Goal: Transaction & Acquisition: Purchase product/service

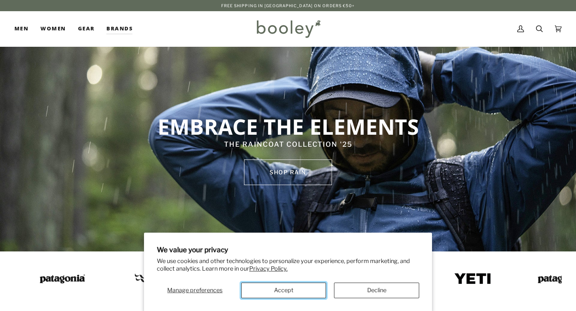
click at [305, 290] on button "Accept" at bounding box center [283, 291] width 85 height 16
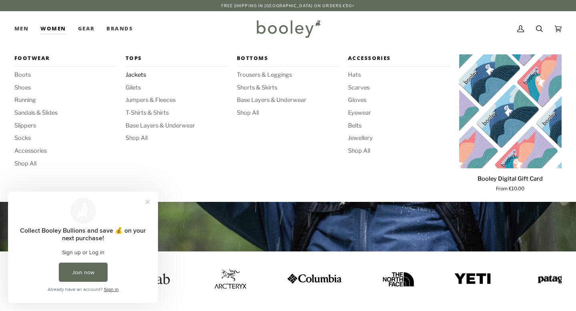
click at [134, 75] on span "Jackets" at bounding box center [177, 75] width 102 height 9
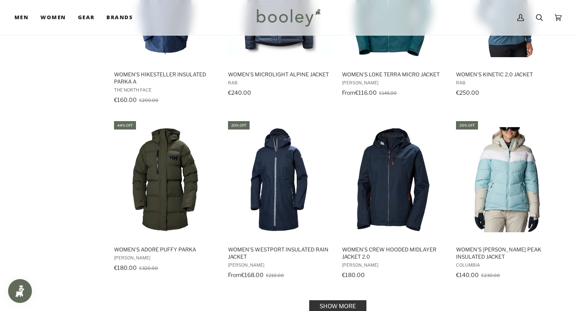
scroll to position [716, 0]
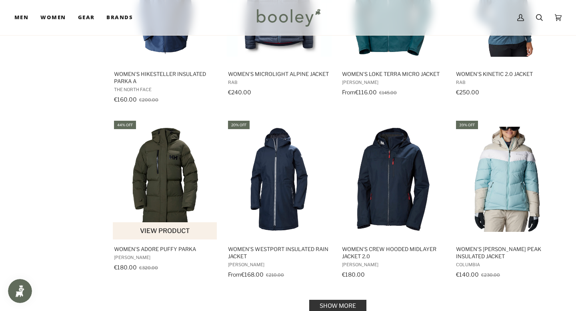
click at [171, 197] on img "Women's Adore Puffy Parka" at bounding box center [165, 179] width 105 height 105
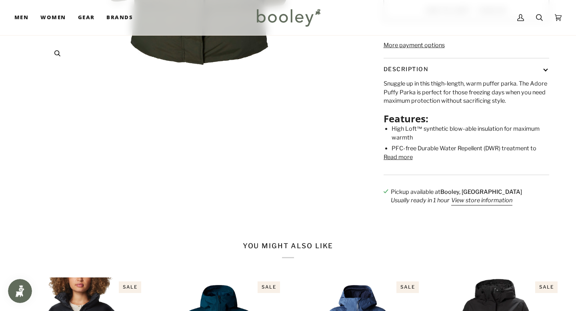
scroll to position [305, 0]
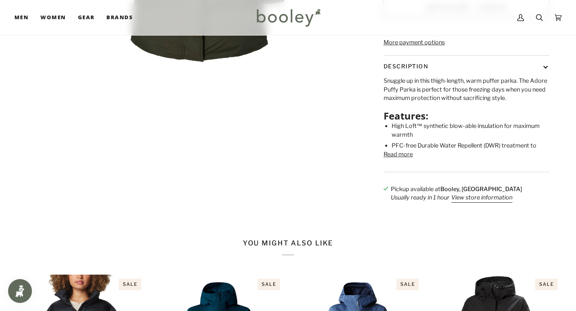
click at [402, 159] on button "Read more" at bounding box center [398, 155] width 29 height 9
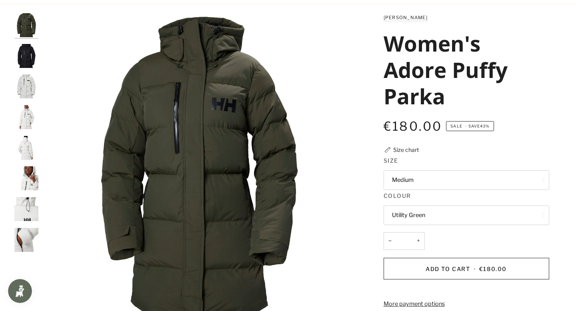
scroll to position [0, 0]
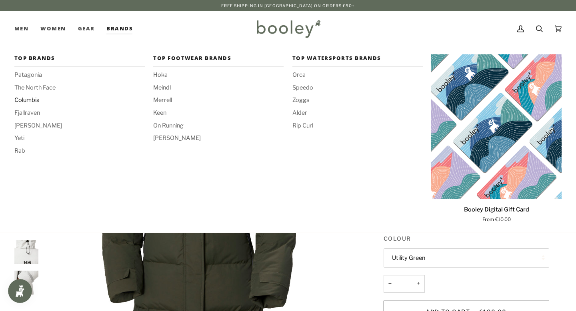
click at [27, 100] on span "Columbia" at bounding box center [79, 100] width 130 height 9
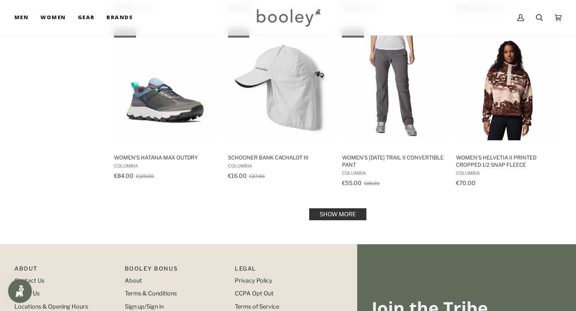
scroll to position [809, 0]
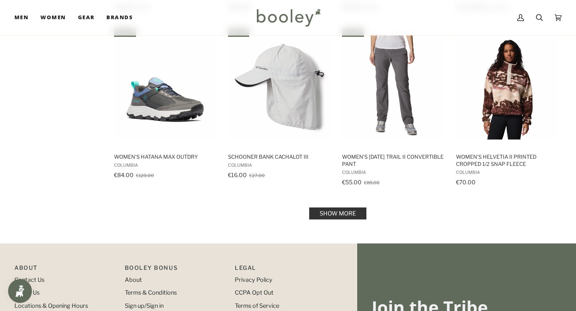
click at [336, 212] on link "Show more" at bounding box center [337, 214] width 57 height 12
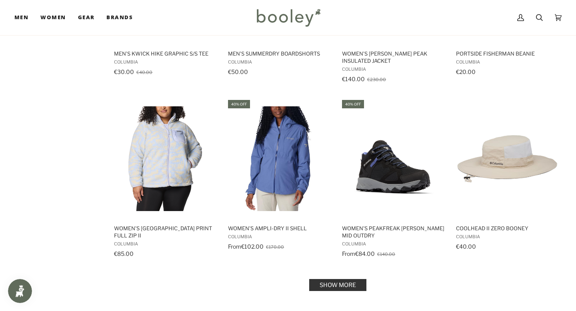
scroll to position [1648, 0]
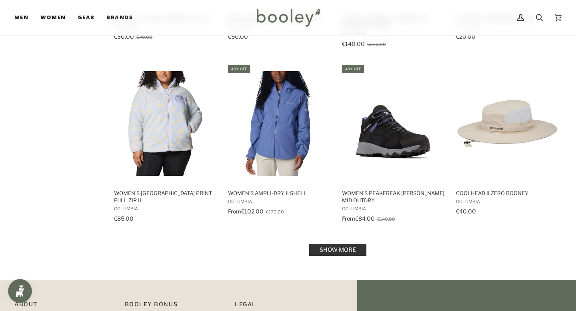
click at [335, 247] on link "Show more" at bounding box center [337, 250] width 57 height 12
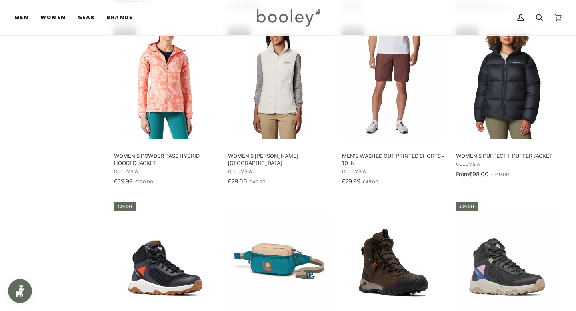
scroll to position [2035, 0]
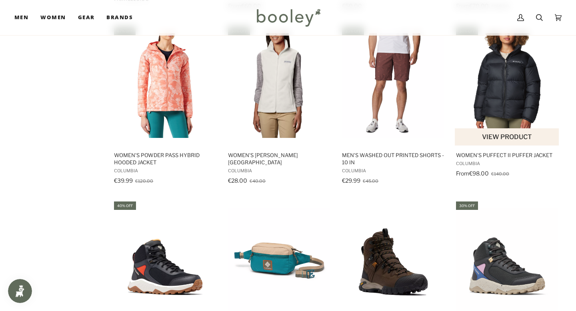
click at [518, 88] on img "Women's Puffect II Puffer Jacket" at bounding box center [507, 85] width 105 height 105
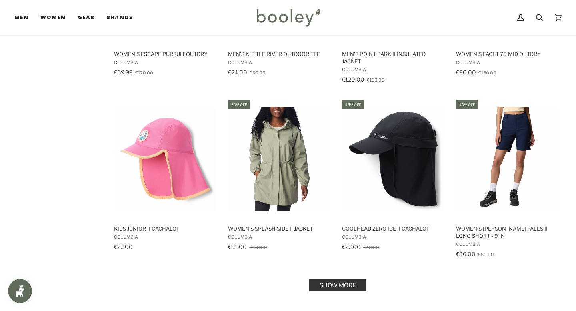
scroll to position [2486, 0]
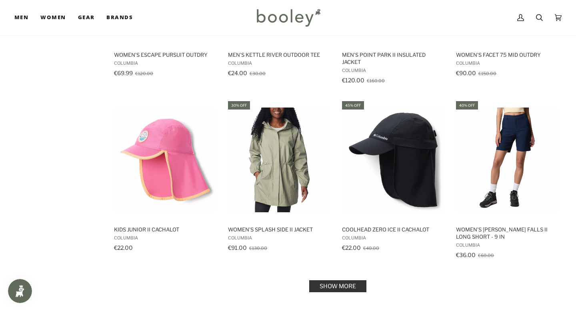
click at [338, 281] on link "Show more" at bounding box center [337, 287] width 57 height 12
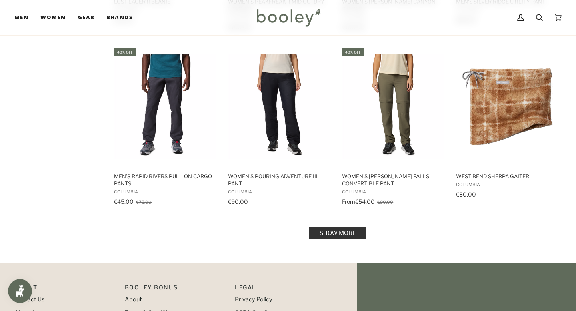
scroll to position [3415, 0]
click at [316, 227] on link "Show more" at bounding box center [337, 233] width 57 height 12
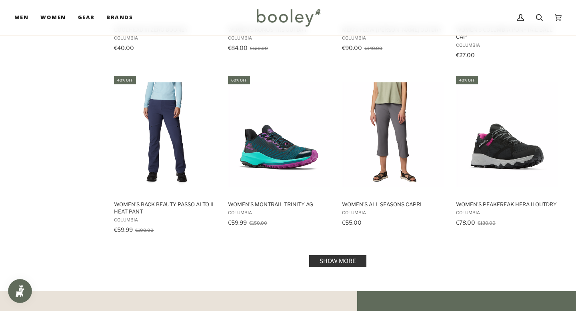
scroll to position [4265, 0]
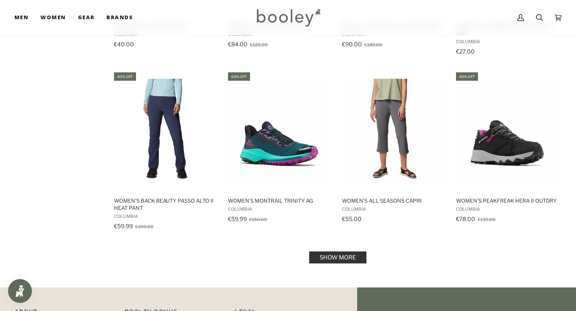
click at [334, 252] on link "Show more" at bounding box center [337, 258] width 57 height 12
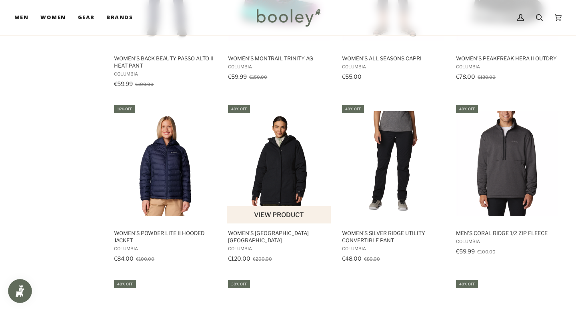
scroll to position [4450, 0]
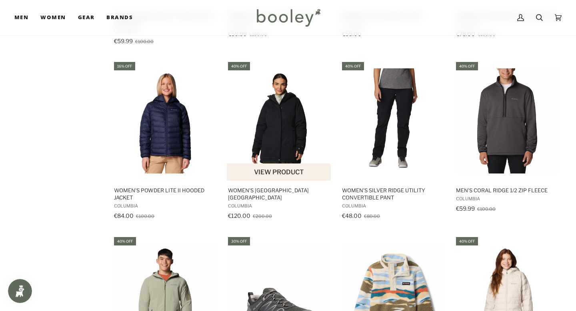
click at [285, 129] on img "Women's Alameda Ridge Insulated Parka" at bounding box center [279, 120] width 105 height 105
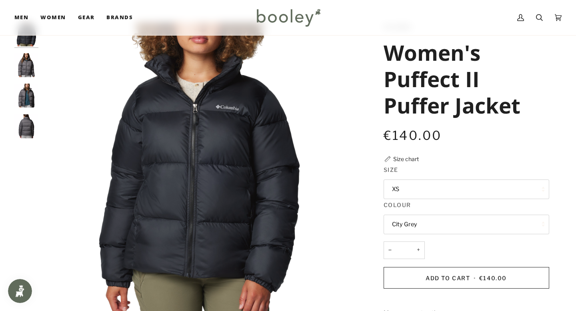
scroll to position [26, 0]
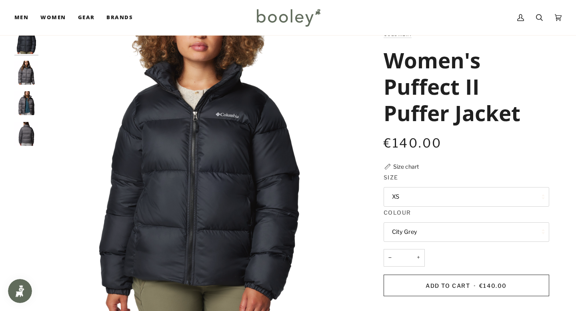
click at [27, 68] on img "Columbia Women's Puffect II Puffer Jacket City Grey - Booley Galway" at bounding box center [26, 73] width 24 height 24
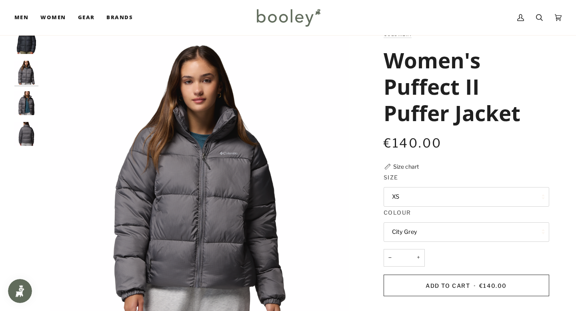
click at [27, 98] on img "Columbia Women's Puffect II Puffer Jacket City Grey - Booley Galway" at bounding box center [26, 103] width 24 height 24
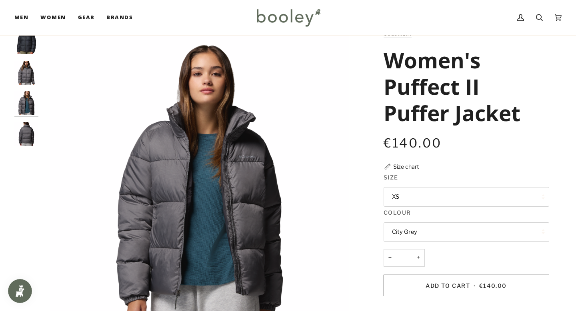
click at [33, 131] on img "Columbia Women's Puffect II Puffer Jacket City Grey - Booley Galway" at bounding box center [26, 134] width 24 height 24
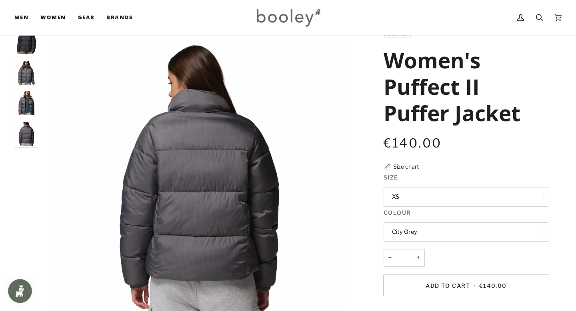
click at [34, 51] on img "Columbia Women's Puffect II Puffer Jacket Black - Booley Galway" at bounding box center [26, 42] width 24 height 24
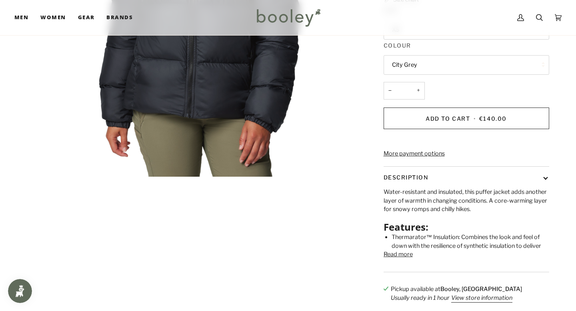
scroll to position [194, 0]
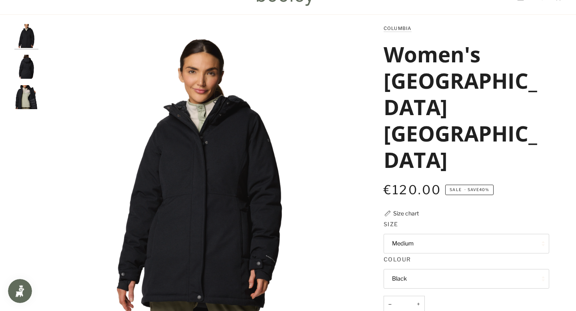
scroll to position [4, 0]
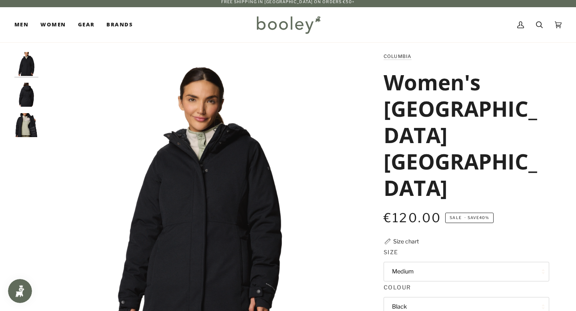
click at [31, 94] on img "Columbia Women's Alameda Ridge Insulated Parka Black - Booley Galway" at bounding box center [26, 95] width 24 height 24
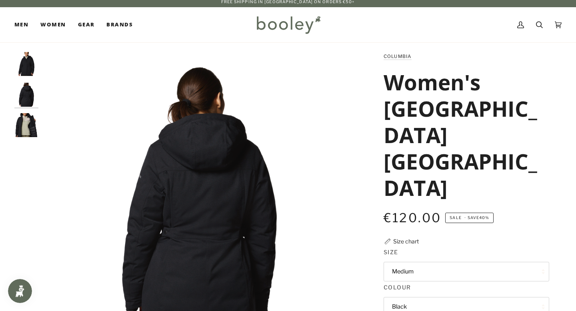
click at [29, 121] on img "Columbia Women's Alameda Ridge Insulated Parka Black - Booley Galway" at bounding box center [26, 125] width 24 height 24
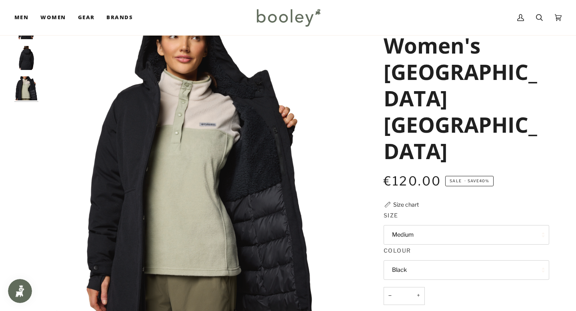
scroll to position [23, 0]
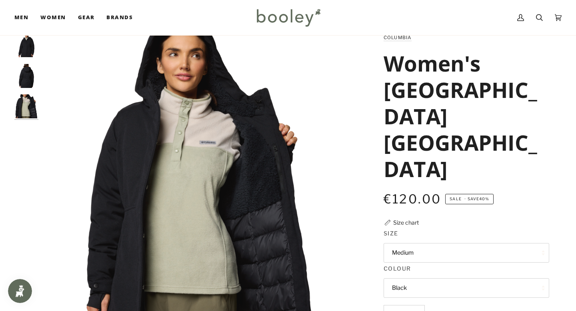
click at [32, 46] on img "Columbia Women's Alameda Ridge Insulated Parka Black - Booley Galway" at bounding box center [26, 45] width 24 height 24
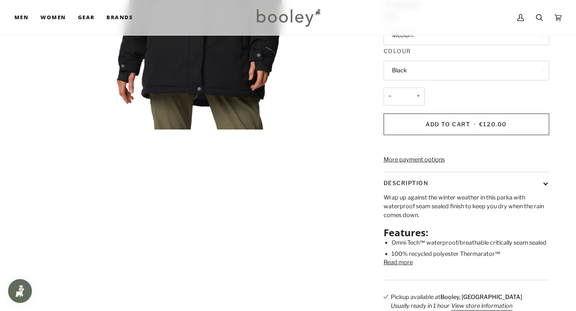
scroll to position [243, 0]
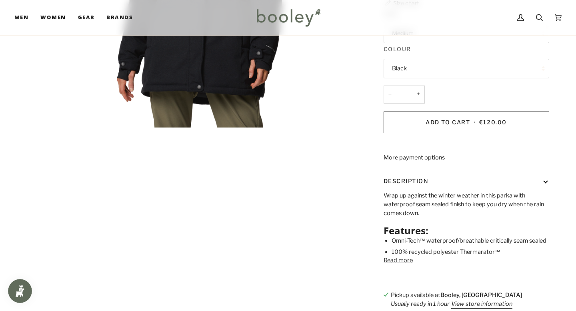
click at [397, 257] on button "Read more" at bounding box center [398, 261] width 29 height 9
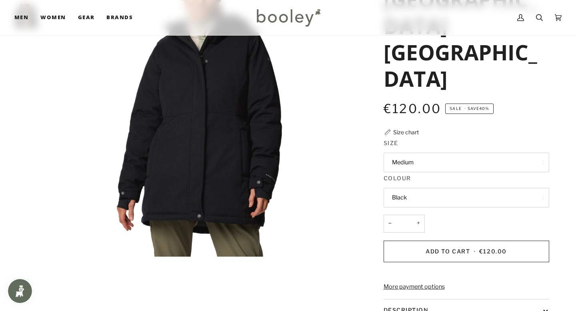
scroll to position [115, 0]
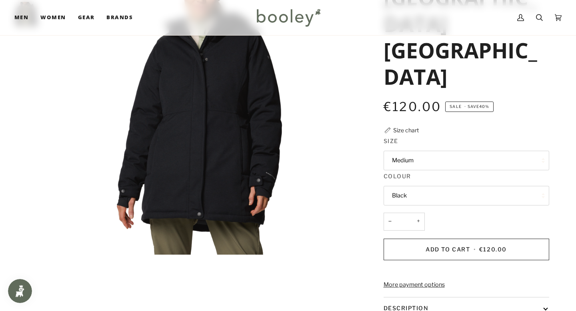
click at [433, 281] on link "More payment options" at bounding box center [467, 285] width 166 height 9
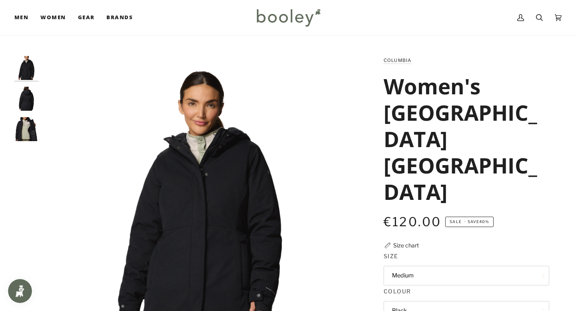
scroll to position [78, 0]
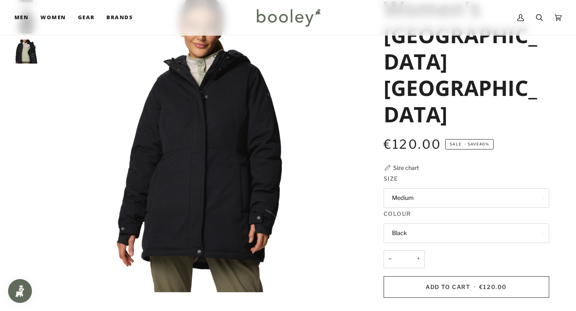
click at [421, 189] on button "Medium" at bounding box center [467, 199] width 166 height 20
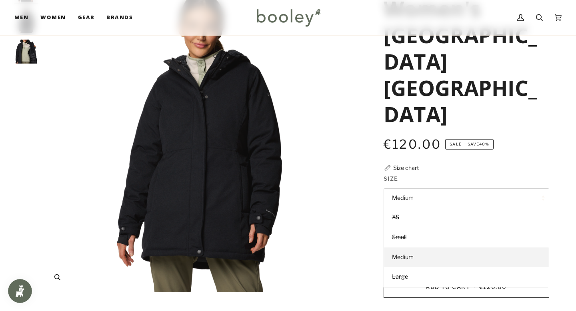
click at [347, 215] on img "Columbia Women's Alameda Ridge Insulated Parka Black - Booley Galway" at bounding box center [199, 135] width 314 height 314
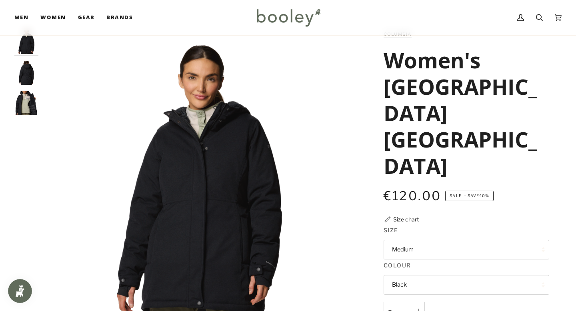
scroll to position [5, 0]
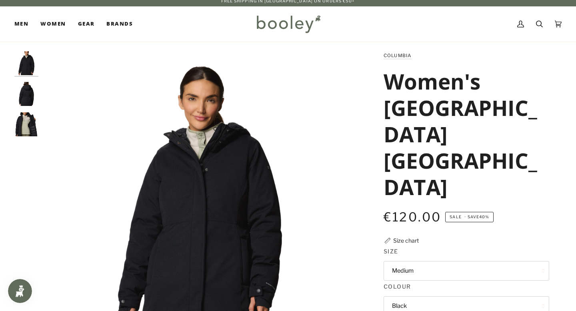
click at [26, 92] on img "Columbia Women's Alameda Ridge Insulated Parka Black - Booley Galway" at bounding box center [26, 94] width 24 height 24
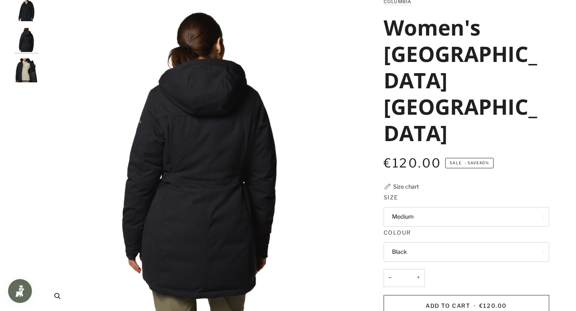
scroll to position [68, 0]
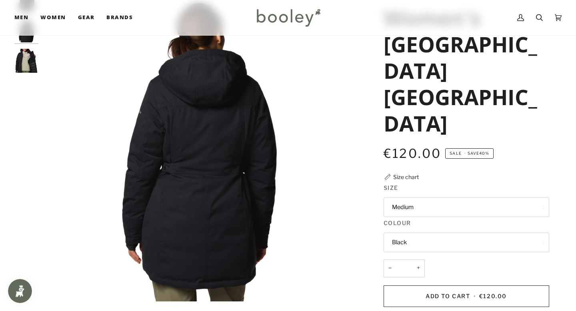
click at [31, 56] on img "Columbia Women's Alameda Ridge Insulated Parka Black - Booley Galway" at bounding box center [26, 61] width 24 height 24
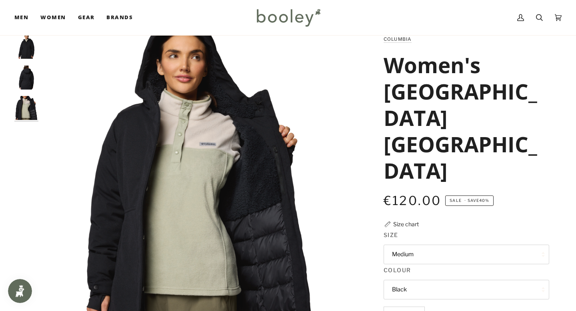
scroll to position [16, 0]
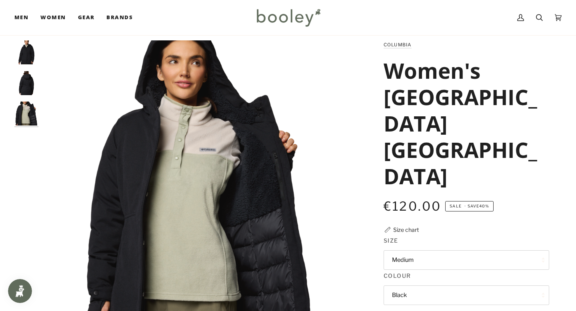
click at [21, 48] on img "Columbia Women's Alameda Ridge Insulated Parka Black - Booley Galway" at bounding box center [26, 52] width 24 height 24
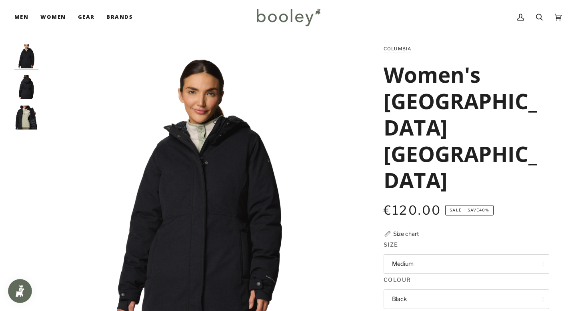
scroll to position [0, 0]
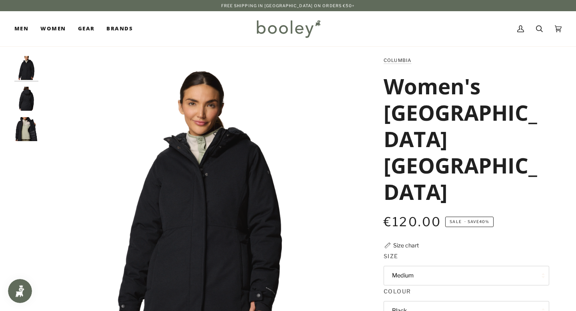
click at [347, 87] on img "Columbia Women's Alameda Ridge Insulated Parka Black - Booley Galway" at bounding box center [199, 213] width 314 height 314
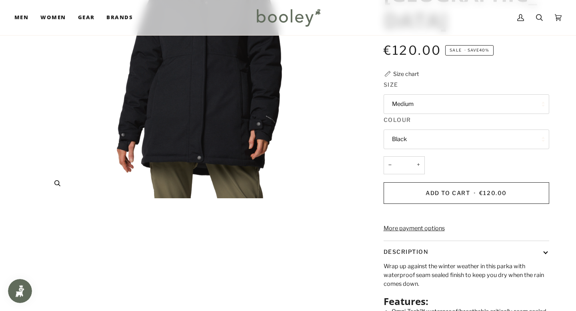
scroll to position [173, 0]
click at [398, 129] on button "Black" at bounding box center [467, 139] width 166 height 20
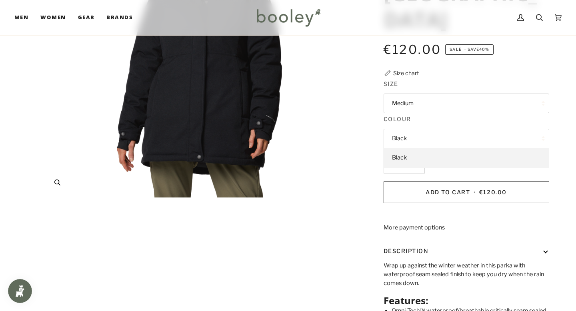
click at [350, 118] on img "Columbia Women's Alameda Ridge Insulated Parka Black - Booley Galway" at bounding box center [199, 41] width 314 height 314
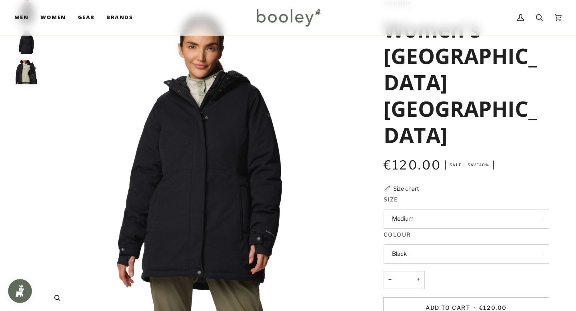
scroll to position [56, 0]
click at [31, 74] on img "Columbia Women's Alameda Ridge Insulated Parka Black - Booley Galway" at bounding box center [26, 73] width 24 height 24
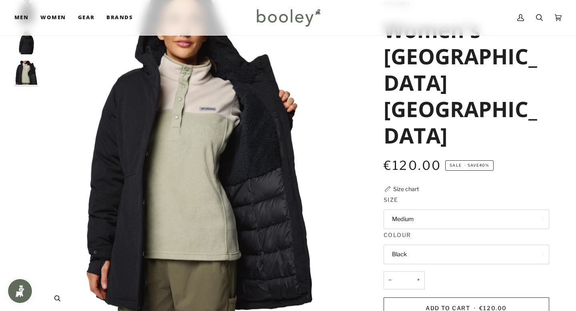
click at [243, 169] on img "Columbia Women's Alameda Ridge Insulated Parka Black - Booley Galway" at bounding box center [199, 157] width 314 height 314
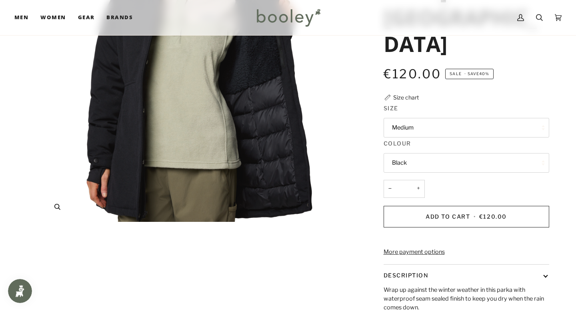
scroll to position [0, 0]
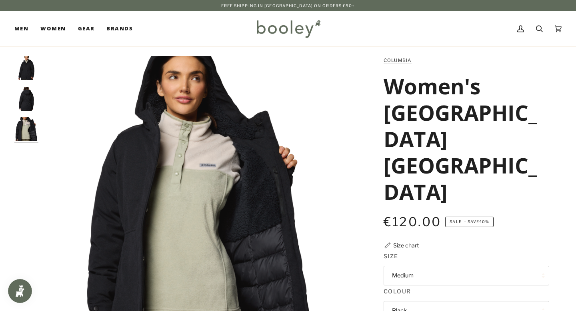
click at [31, 96] on img "Columbia Women's Alameda Ridge Insulated Parka Black - Booley Galway" at bounding box center [26, 99] width 24 height 24
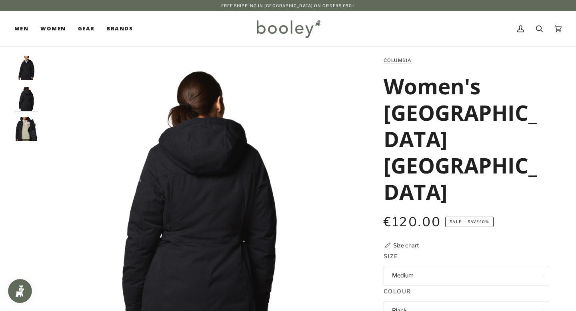
click at [32, 76] on img "Columbia Women's Alameda Ridge Insulated Parka Black - Booley Galway" at bounding box center [26, 68] width 24 height 24
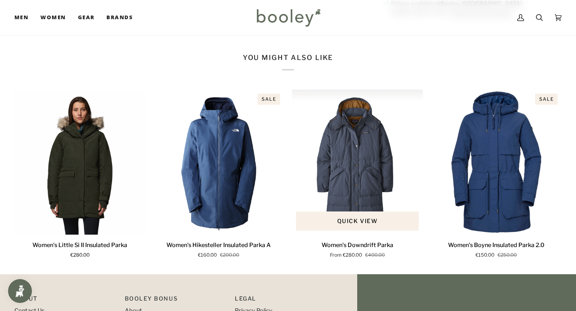
scroll to position [678, 0]
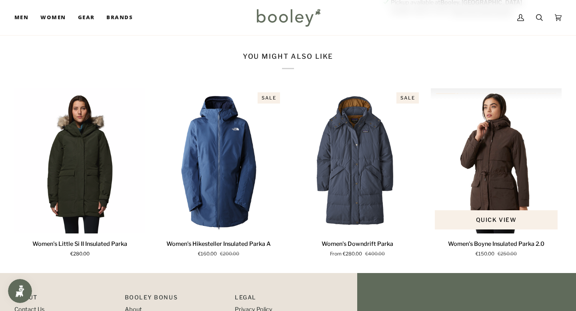
click at [505, 144] on img "Women's Boyne Insulated Parka 2.0" at bounding box center [496, 160] width 131 height 145
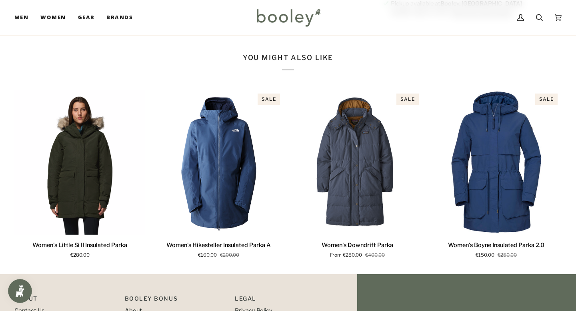
scroll to position [690, 0]
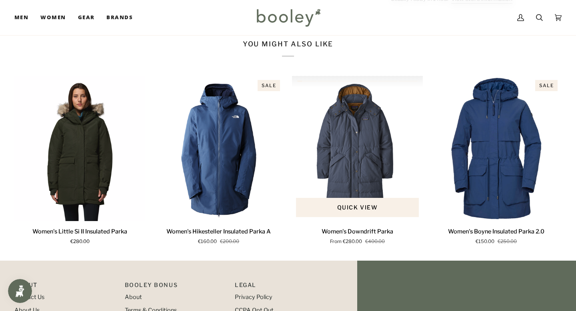
click at [367, 147] on img "Women's Downdrift Parka" at bounding box center [357, 148] width 131 height 145
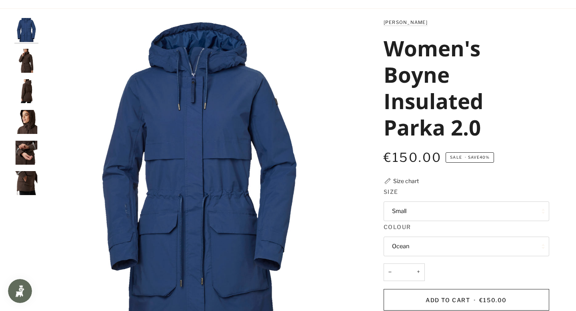
scroll to position [48, 0]
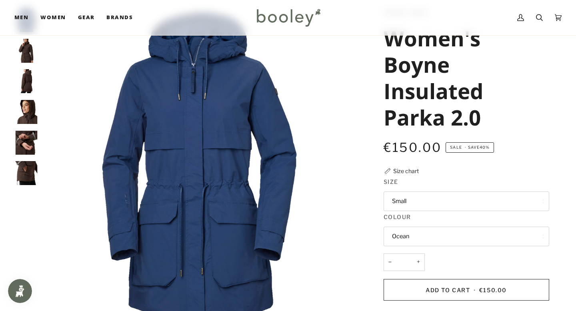
click at [30, 47] on img "Helly Hansen Women's Boyne Insulated Parka 2.0 - Booley Galway" at bounding box center [26, 51] width 24 height 24
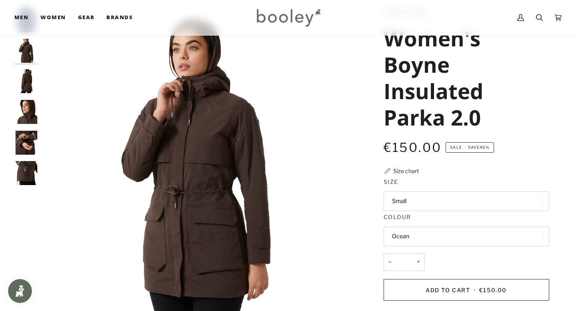
click at [23, 73] on img "Helly Hansen Women's Boyne Insulated Parka 2.0 - Booley Galway" at bounding box center [26, 81] width 24 height 24
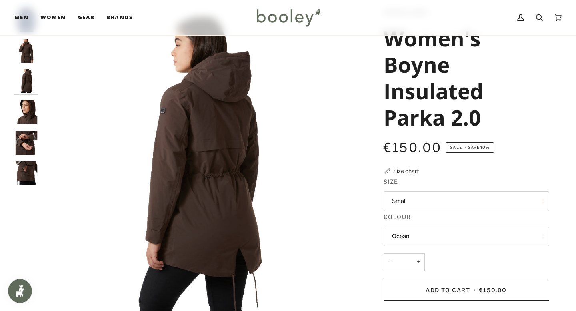
click at [26, 98] on div at bounding box center [28, 100] width 28 height 184
click at [28, 109] on img "Helly Hansen Women's Boyne Insulated Parka 2.0 - Booley Galway" at bounding box center [26, 112] width 24 height 24
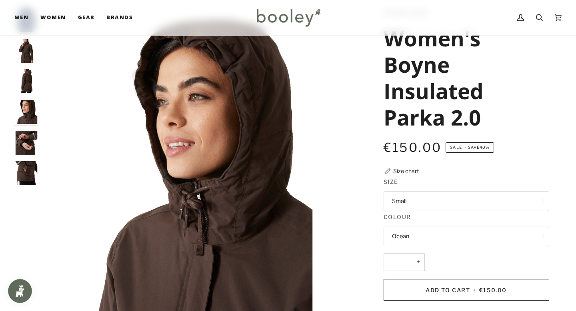
click at [27, 136] on img "Helly Hansen Women's Boyne Insulated Parka 2.0 - Booley Galway" at bounding box center [26, 143] width 24 height 24
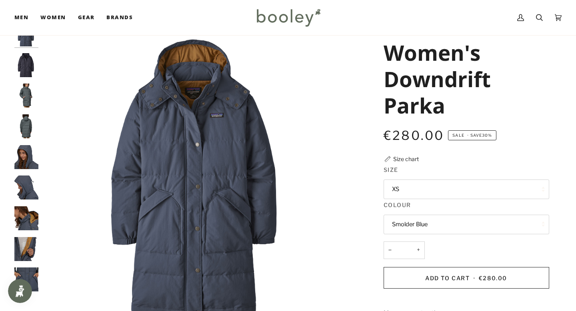
scroll to position [33, 0]
click at [29, 65] on img "Patagonia Women's Downdrift Parka Sunken Blue - Booley Galway" at bounding box center [26, 66] width 24 height 24
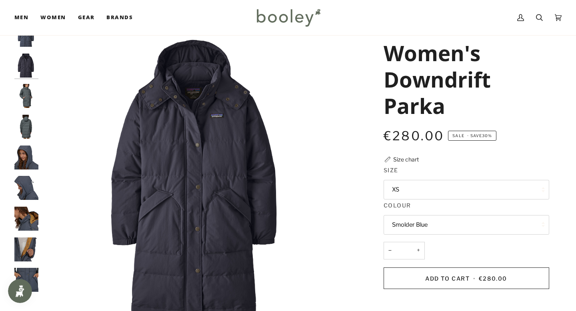
click at [24, 96] on img "Patagonia Women's Downdrift Parka Nouveau Green - Booley Galway" at bounding box center [26, 96] width 24 height 24
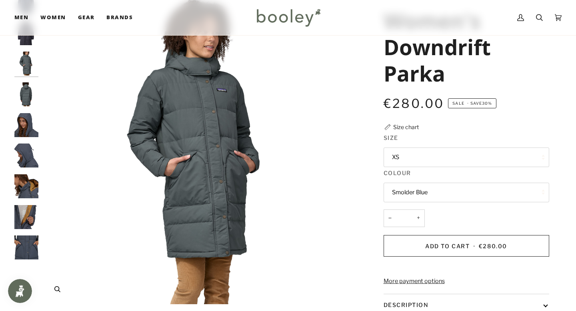
scroll to position [68, 0]
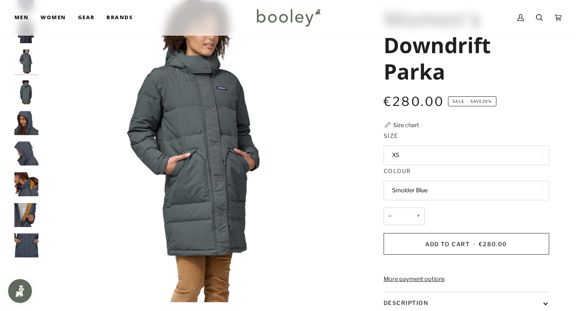
click at [18, 90] on img "Patagonia Women's Downdrift Parka Nouveau Green - Booley Galway" at bounding box center [26, 92] width 24 height 24
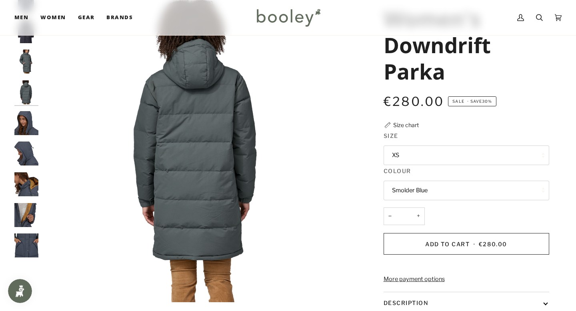
click at [18, 122] on img "Patagonia Women's Downdrift Parka - Booley Galway" at bounding box center [26, 123] width 24 height 24
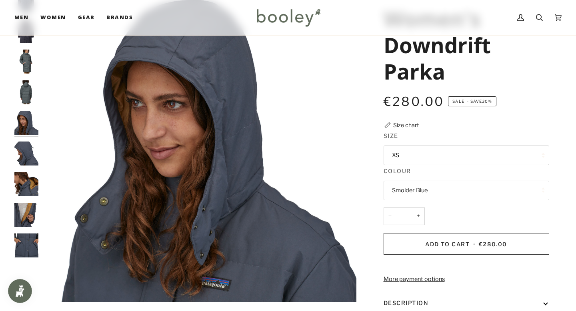
click at [24, 154] on img "Patagonia Women's Downdrift Parka - Booley Galway" at bounding box center [26, 154] width 24 height 24
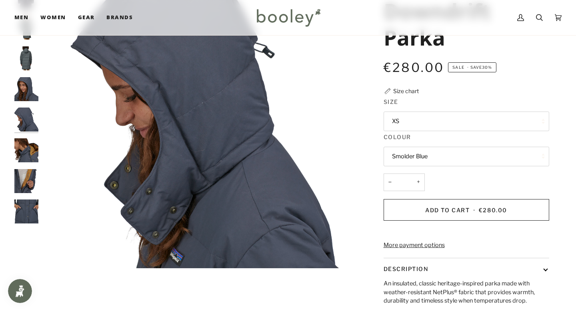
scroll to position [112, 0]
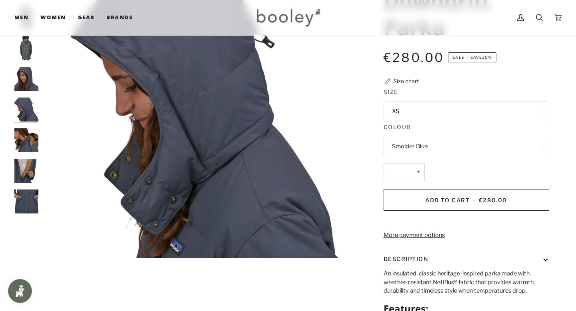
click at [24, 140] on img "Patagonia Women's Downdrift Parka - Booley Galway" at bounding box center [26, 140] width 24 height 24
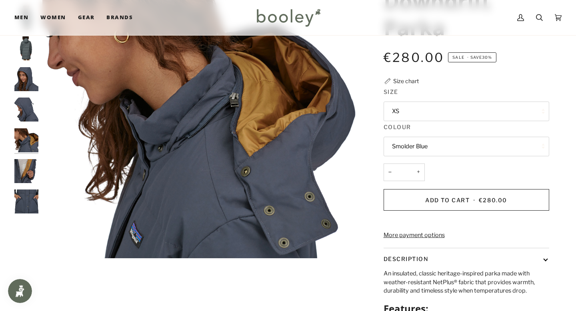
click at [27, 162] on img "Patagonia Women's Downdrift Parka - Booley Galway" at bounding box center [26, 171] width 24 height 24
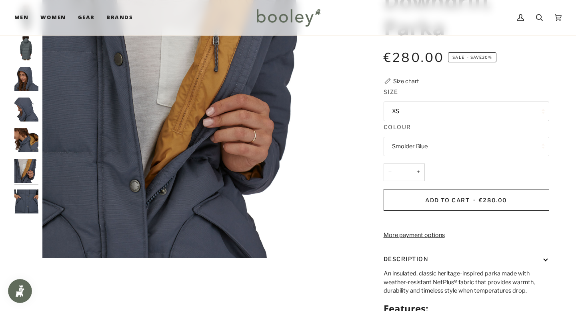
click at [30, 181] on div at bounding box center [28, 82] width 28 height 276
click at [31, 190] on img "Patagonia Women's Downdrift Parka - Booley Galway" at bounding box center [26, 202] width 24 height 24
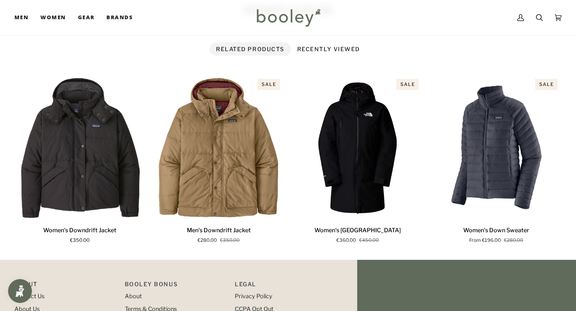
scroll to position [529, 0]
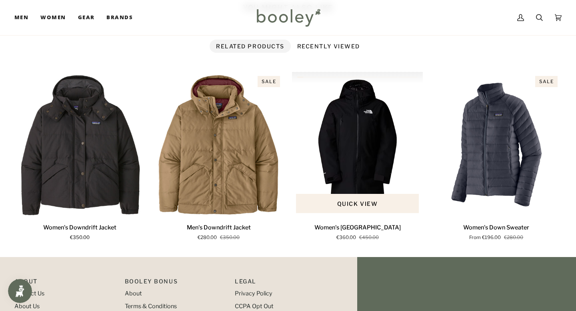
click at [360, 164] on img "Women's Mountain Range Down Parka" at bounding box center [357, 144] width 131 height 145
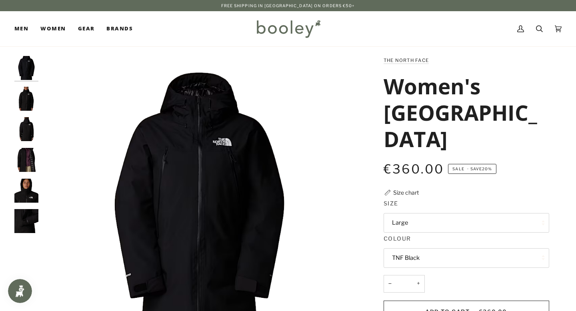
click at [24, 94] on img "Women's Mountain Range Down Parka" at bounding box center [26, 99] width 24 height 24
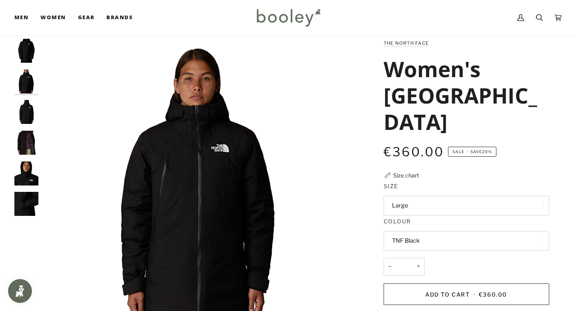
scroll to position [17, 0]
click at [32, 115] on img "Women's Mountain Range Down Parka" at bounding box center [26, 112] width 24 height 24
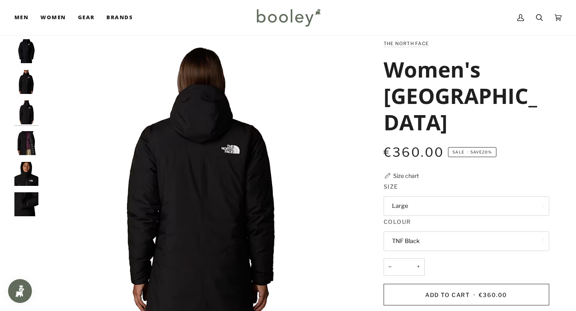
click at [26, 131] on img "Women's Mountain Range Down Parka" at bounding box center [26, 143] width 24 height 24
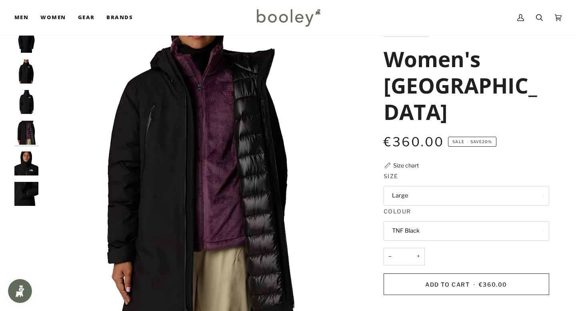
scroll to position [39, 0]
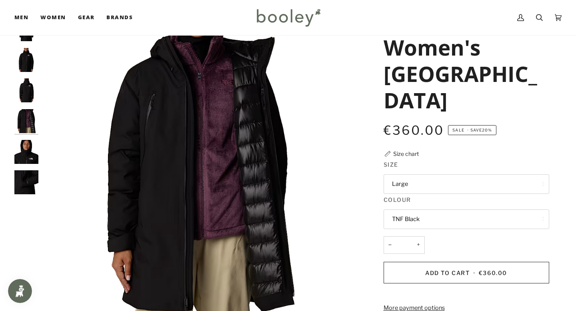
click at [31, 151] on img "Women's Mountain Range Down Parka" at bounding box center [26, 152] width 24 height 24
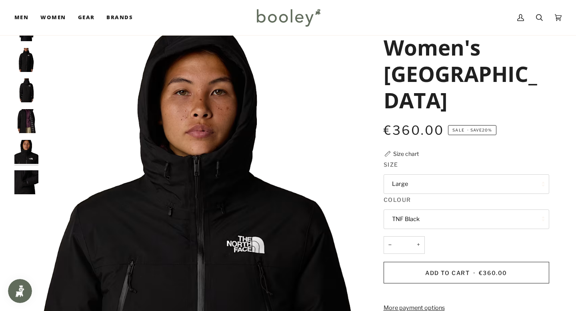
click at [27, 171] on img "Women's Mountain Range Down Parka" at bounding box center [26, 183] width 24 height 24
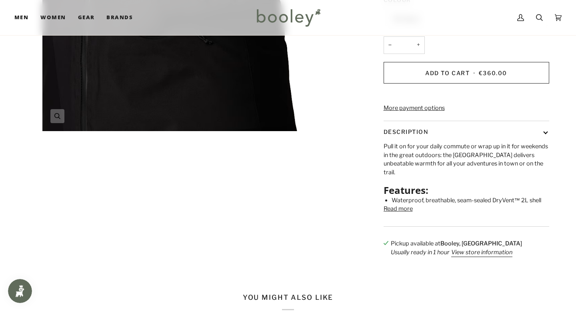
click at [300, 237] on div "Zoom Zoom" at bounding box center [288, 41] width 548 height 448
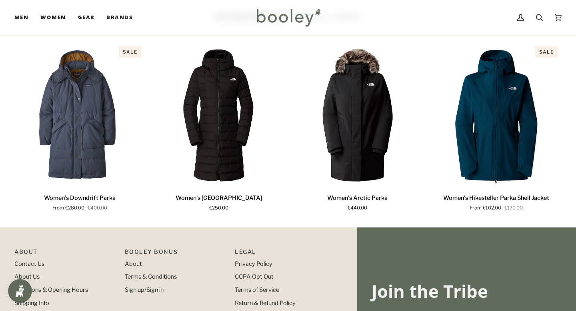
scroll to position [559, 0]
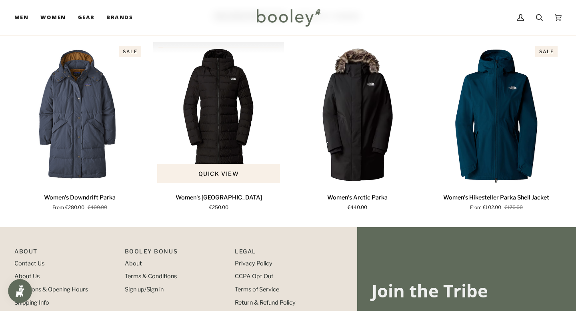
click at [234, 170] on img "Women's Aconcagua Parka" at bounding box center [218, 114] width 131 height 145
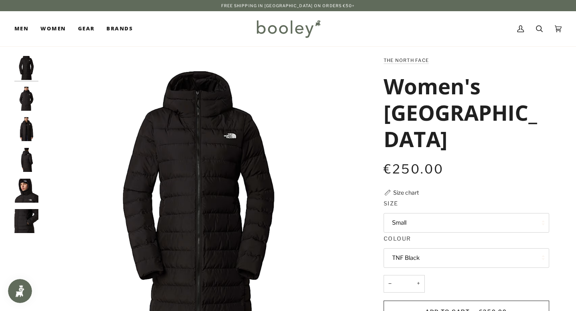
click at [27, 96] on img "The North Face Women's Aconcagua Parka TNF Black - Booley Galway" at bounding box center [26, 99] width 24 height 24
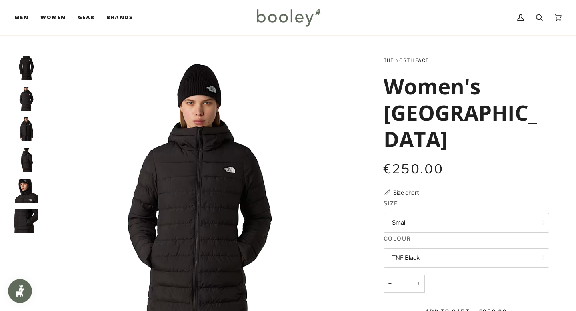
scroll to position [23, 0]
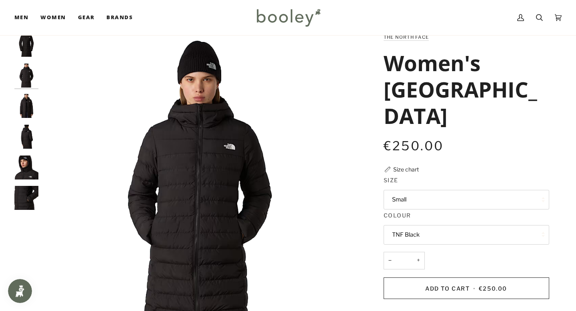
click at [26, 108] on img "The North Face Women's Aconcagua Parka TNF Black - Booley Galway" at bounding box center [26, 106] width 24 height 24
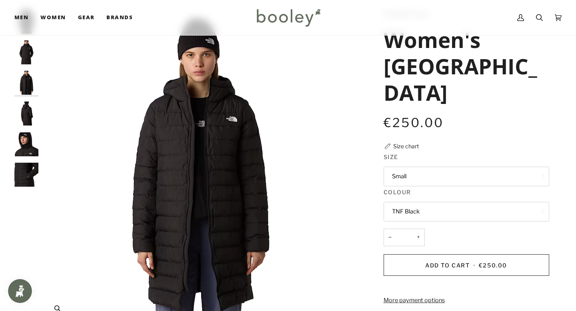
scroll to position [56, 0]
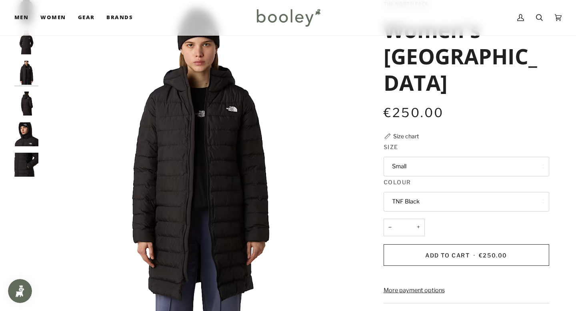
click at [31, 101] on img "The North Face Women's Aconcagua Parka TNF Black - Booley Galway" at bounding box center [26, 104] width 24 height 24
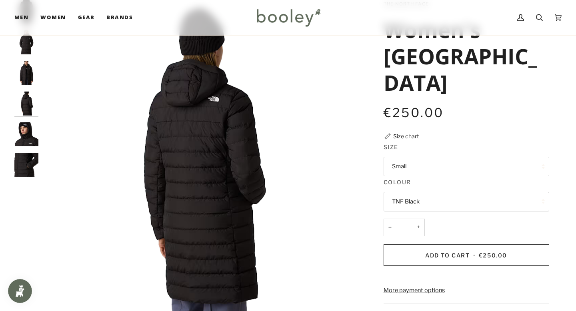
click at [28, 125] on img "The North Face Women's Aconcagua Parka TNF Black - Booley Galway" at bounding box center [26, 134] width 24 height 24
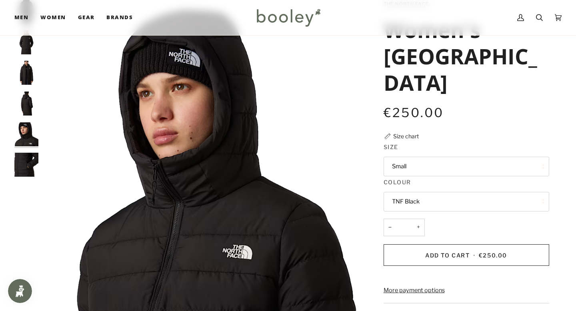
scroll to position [76, 0]
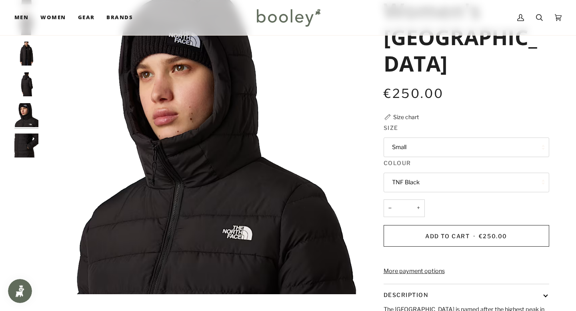
click at [28, 142] on img "The North Face Women's Aconcagua Parka TNF Black - Booley Galway" at bounding box center [26, 146] width 24 height 24
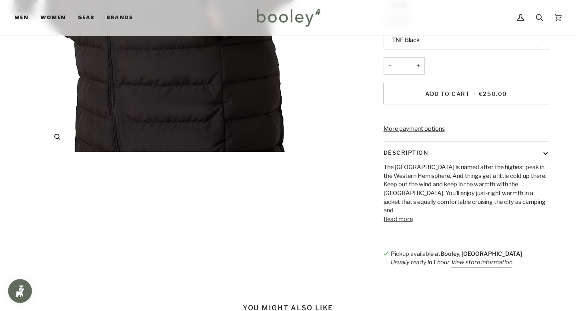
scroll to position [215, 0]
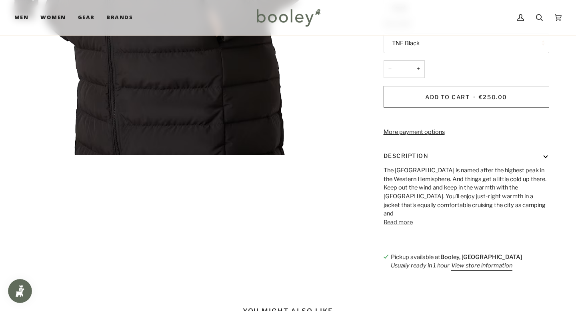
click at [404, 227] on button "Read more" at bounding box center [398, 223] width 29 height 9
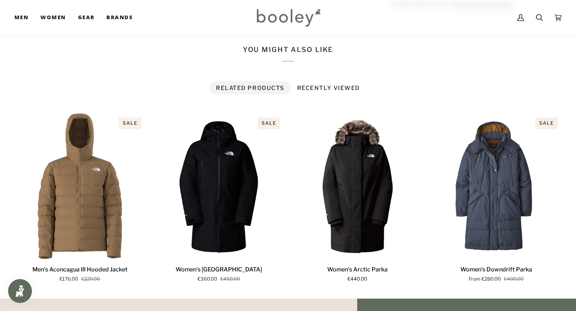
scroll to position [0, 0]
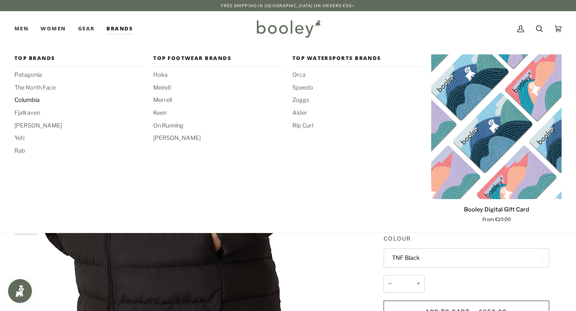
click at [28, 101] on span "Columbia" at bounding box center [79, 100] width 130 height 9
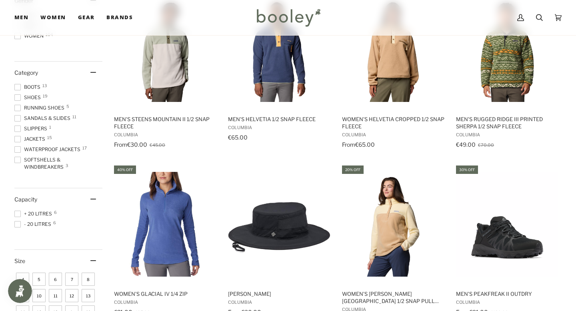
scroll to position [157, 0]
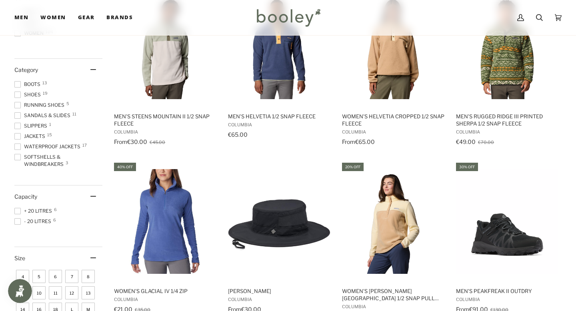
click at [16, 145] on span at bounding box center [17, 147] width 6 height 6
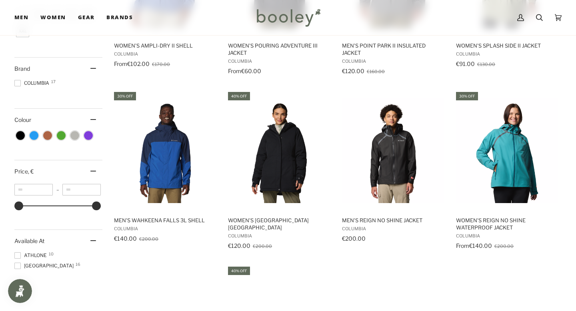
scroll to position [437, 0]
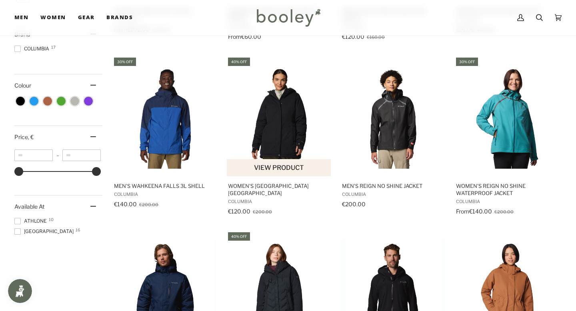
click at [241, 61] on div "40% off" at bounding box center [239, 62] width 22 height 8
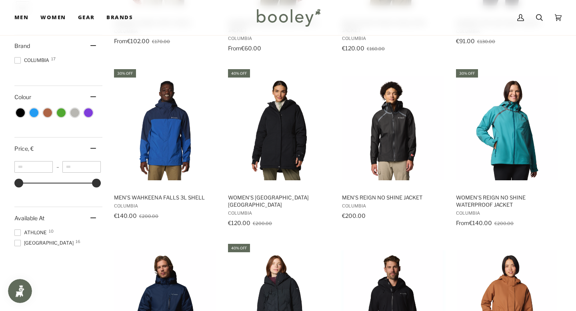
scroll to position [423, 0]
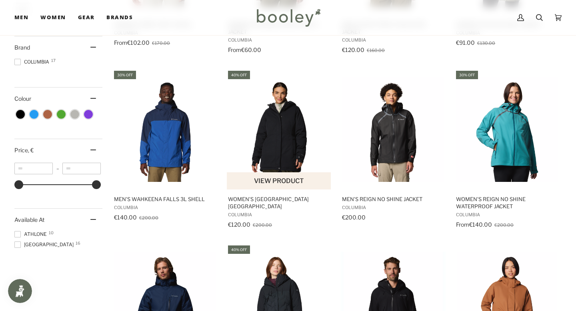
click at [277, 148] on img "Women's Alameda Ridge Insulated Parka" at bounding box center [279, 129] width 105 height 105
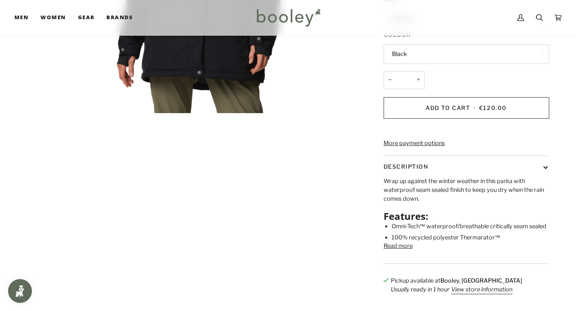
scroll to position [259, 0]
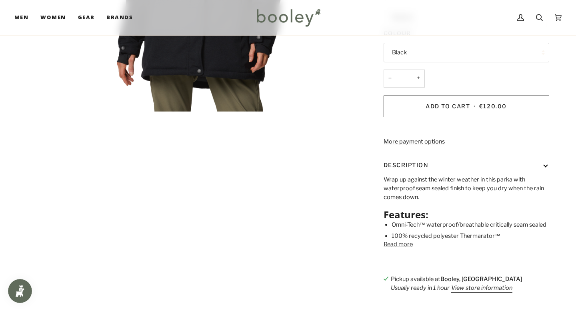
click at [396, 241] on button "Read more" at bounding box center [398, 245] width 29 height 9
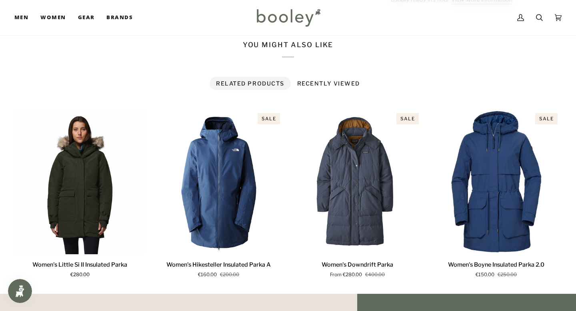
scroll to position [690, 0]
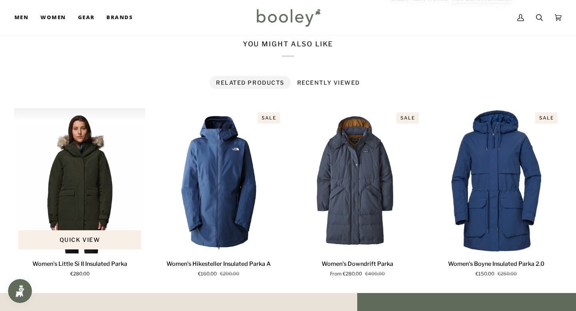
click at [62, 172] on img "Women's Little Si II Insulated Parka" at bounding box center [79, 180] width 131 height 145
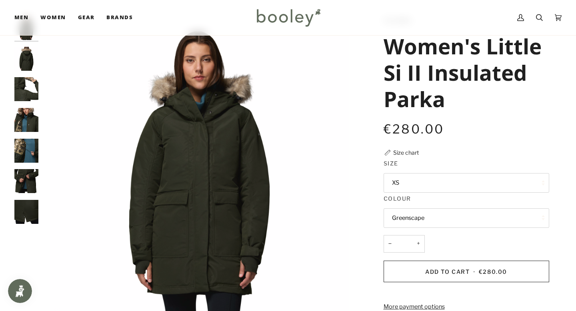
scroll to position [52, 0]
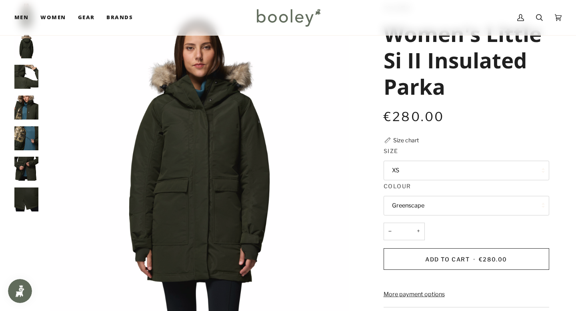
click at [24, 76] on img "Columbia Women's Little Si II Insulated Parka Greenscape - Booley Galway" at bounding box center [26, 77] width 24 height 24
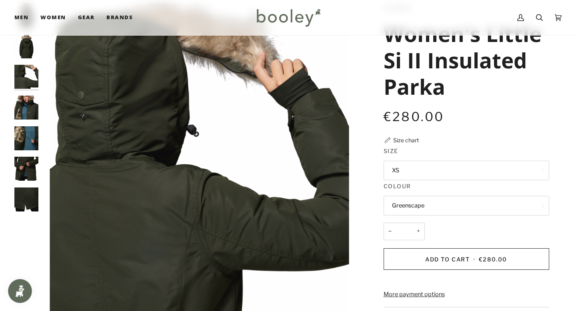
click at [25, 92] on div at bounding box center [28, 111] width 28 height 215
click at [25, 104] on img "Columbia Women's Little Si II Insulated Parka Greenscape - Booley Galway" at bounding box center [26, 108] width 24 height 24
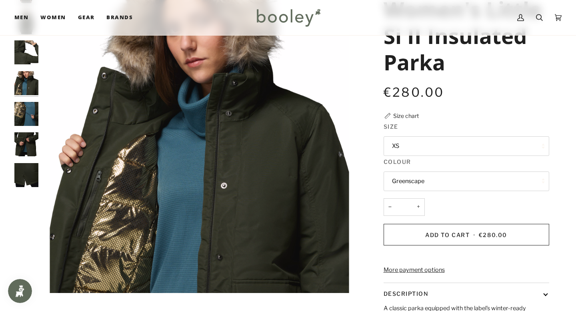
scroll to position [78, 0]
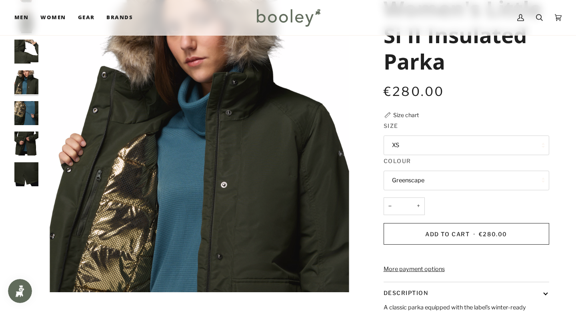
click at [24, 136] on img "Columbia Women's Little Si II Insulated Parka Greenscape - Booley Galway" at bounding box center [26, 144] width 24 height 24
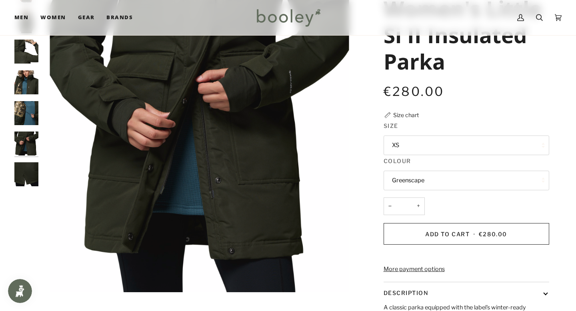
click at [22, 167] on img "Columbia Women's Little Si II Insulated Parka Greenscape - Booley Galway" at bounding box center [26, 175] width 24 height 24
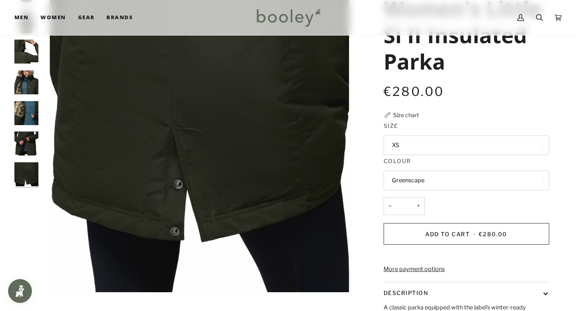
click at [421, 149] on button "XS" at bounding box center [467, 146] width 166 height 20
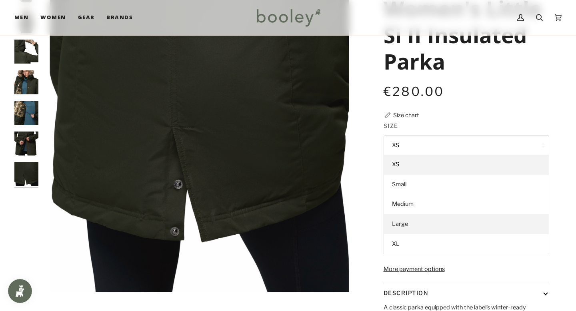
click at [409, 226] on link "Large" at bounding box center [466, 225] width 165 height 20
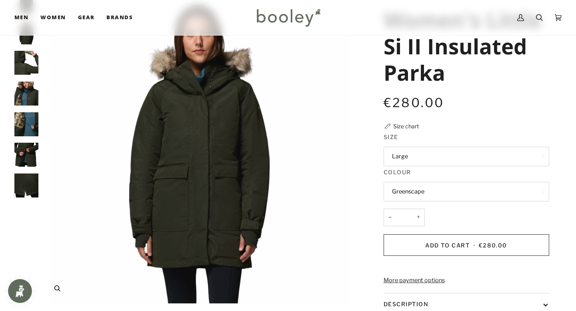
scroll to position [63, 0]
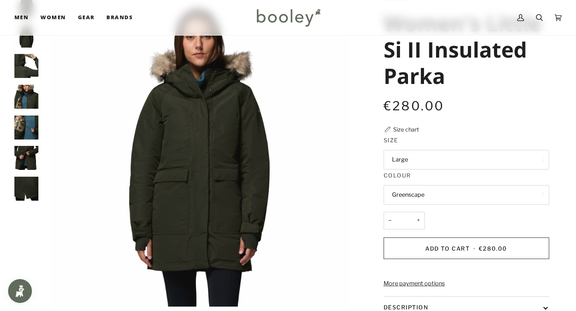
click at [35, 70] on img "Columbia Women's Little Si II Insulated Parka Greenscape - Booley Galway" at bounding box center [26, 66] width 24 height 24
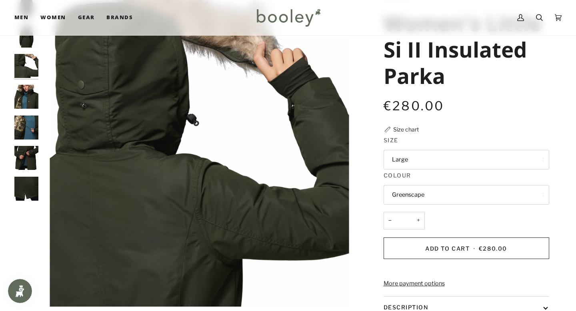
click at [31, 90] on img "Columbia Women's Little Si II Insulated Parka Greenscape - Booley Galway" at bounding box center [26, 97] width 24 height 24
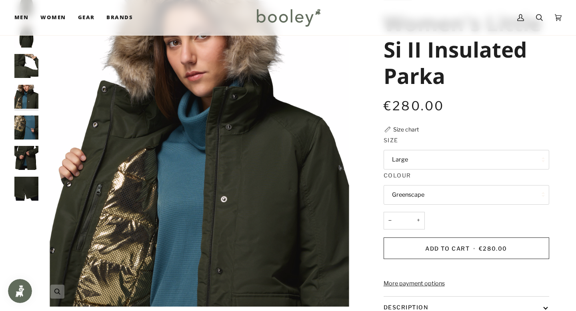
scroll to position [0, 0]
